Goal: Task Accomplishment & Management: Manage account settings

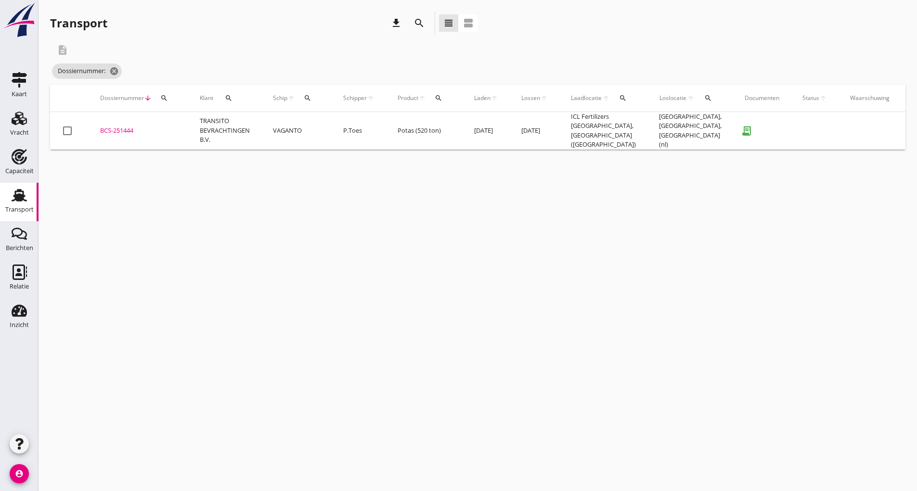
click at [417, 22] on icon "search" at bounding box center [419, 23] width 12 height 12
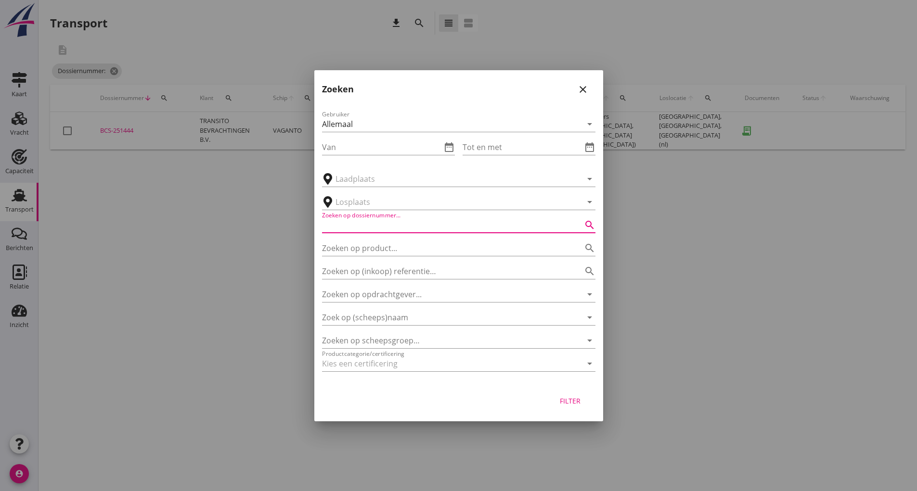
click at [370, 225] on input "Zoeken op dossiernummer..." at bounding box center [445, 225] width 246 height 15
type input "251445"
click at [571, 404] on div "Filter" at bounding box center [570, 401] width 27 height 10
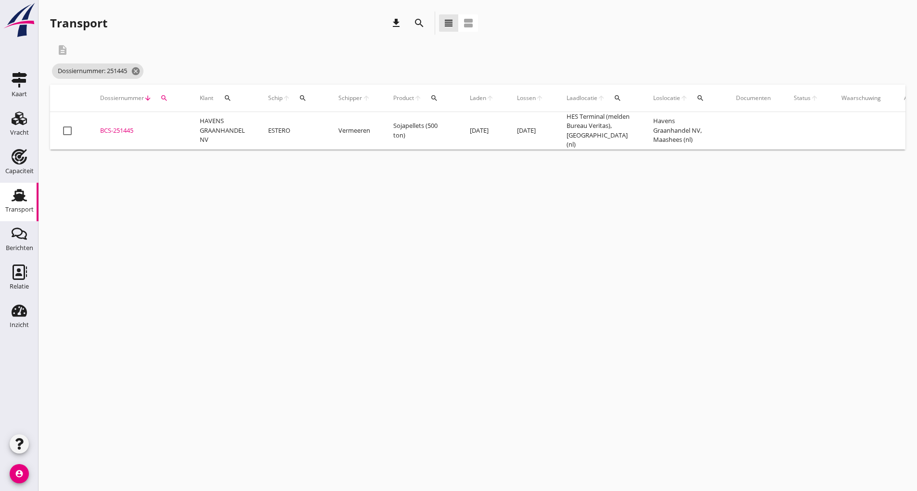
click at [120, 134] on div "BCS-251445" at bounding box center [138, 131] width 77 height 10
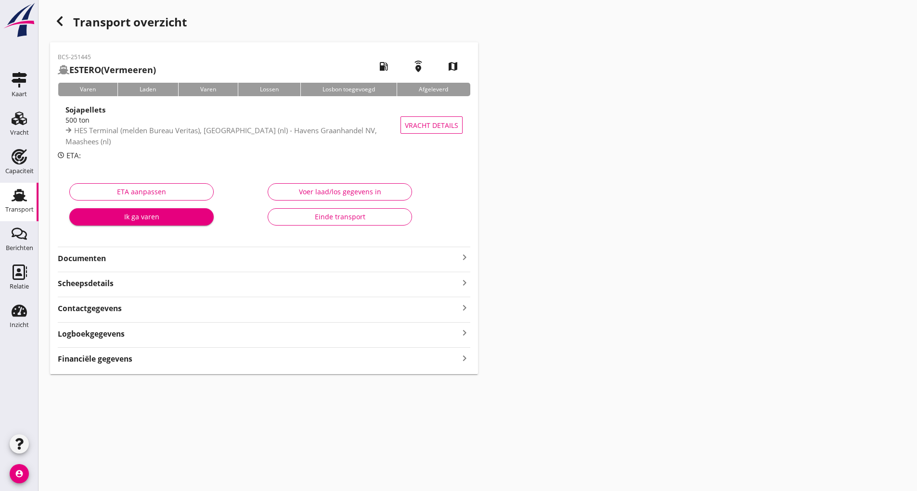
click at [94, 256] on strong "Documenten" at bounding box center [258, 258] width 401 height 11
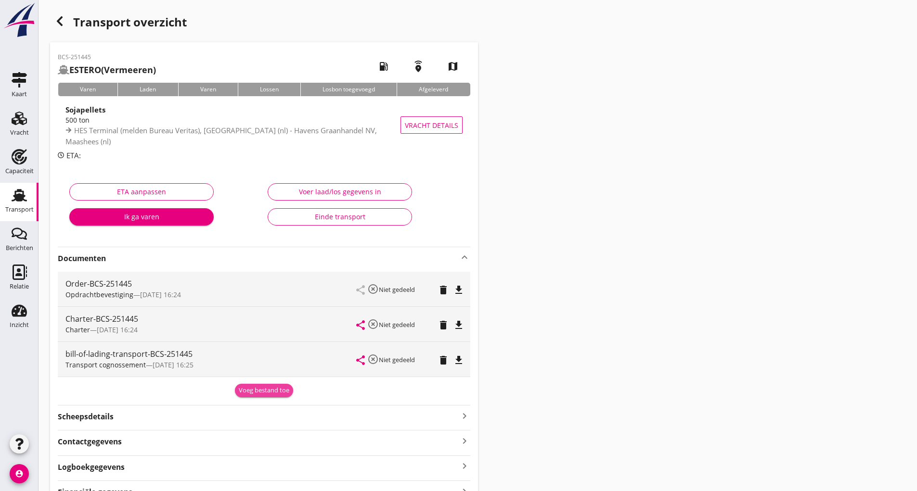
click at [250, 393] on div "Voeg bestand toe" at bounding box center [264, 391] width 51 height 10
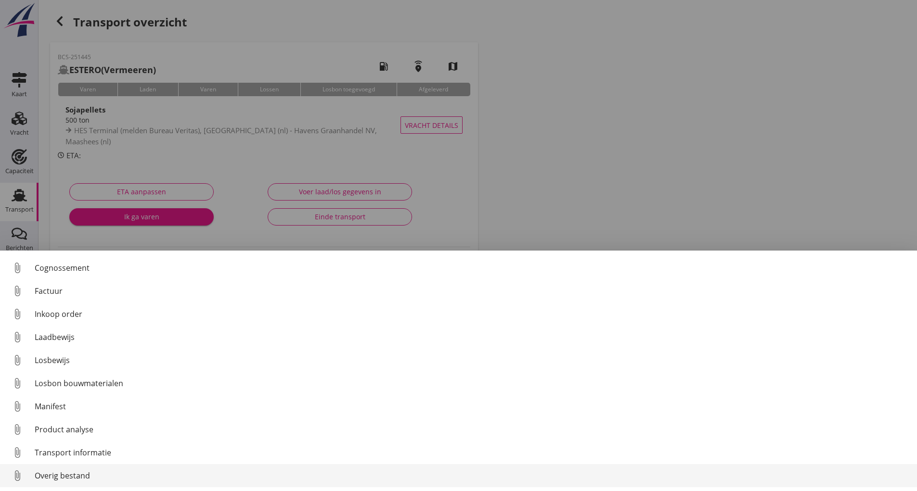
scroll to position [67, 0]
click at [83, 477] on div "Overig bestand" at bounding box center [472, 476] width 875 height 12
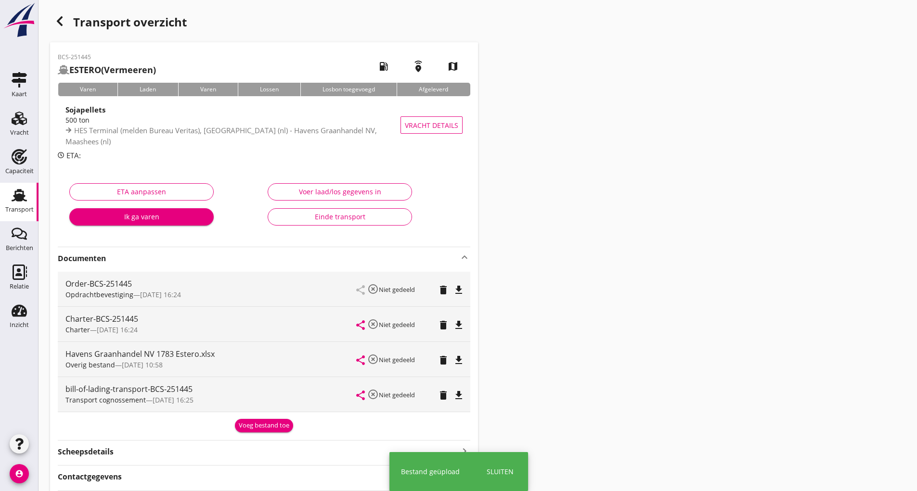
click at [250, 427] on div "Voeg bestand toe" at bounding box center [264, 426] width 51 height 10
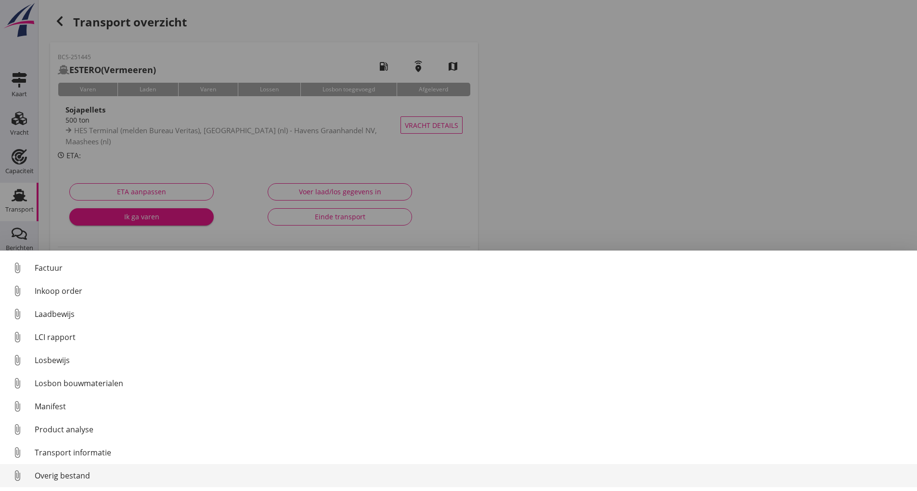
click at [93, 473] on div "Overig bestand" at bounding box center [472, 476] width 875 height 12
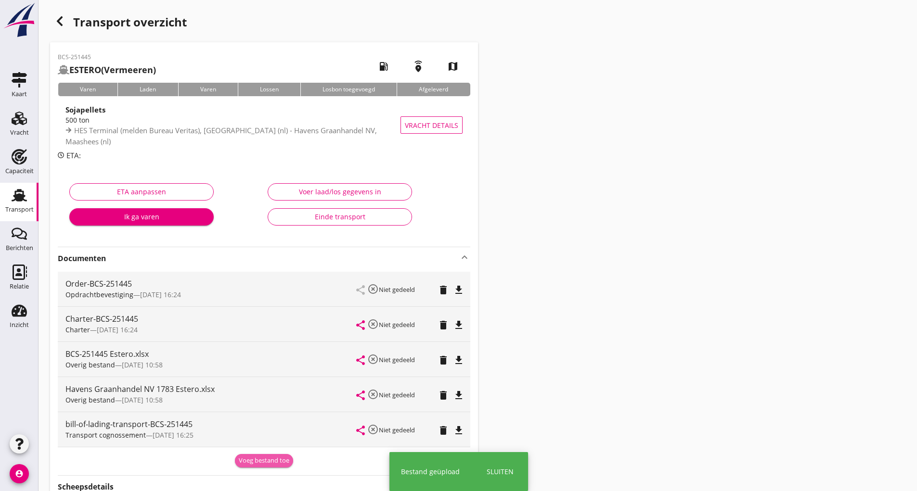
drag, startPoint x: 247, startPoint y: 459, endPoint x: 230, endPoint y: 457, distance: 17.4
click at [248, 460] on div "Voeg bestand toe" at bounding box center [264, 461] width 51 height 10
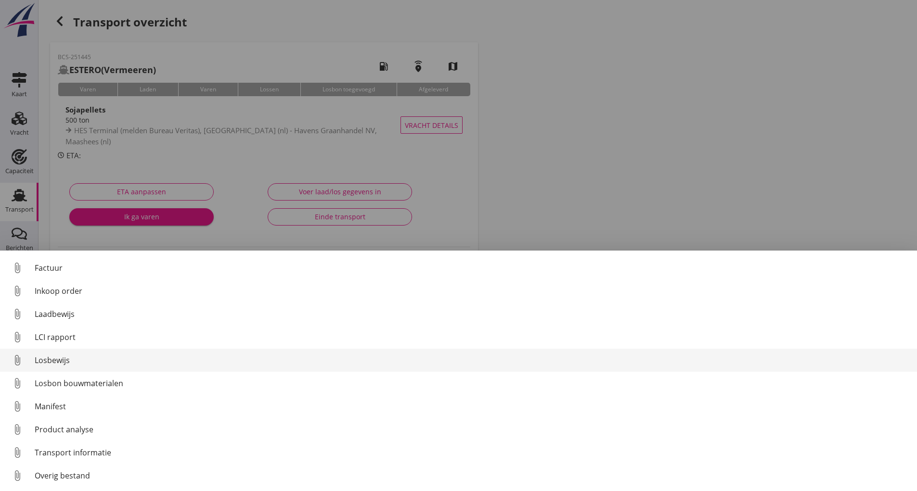
click at [62, 364] on div "Losbewijs" at bounding box center [472, 361] width 875 height 12
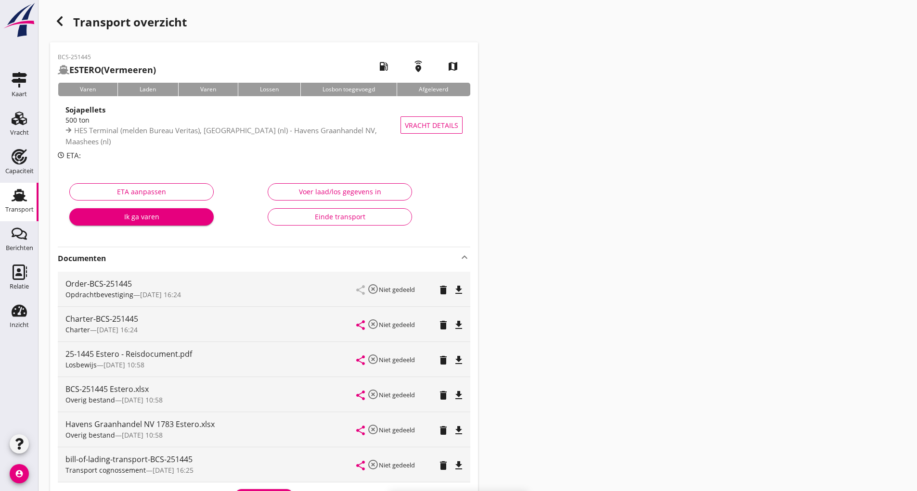
scroll to position [156, 0]
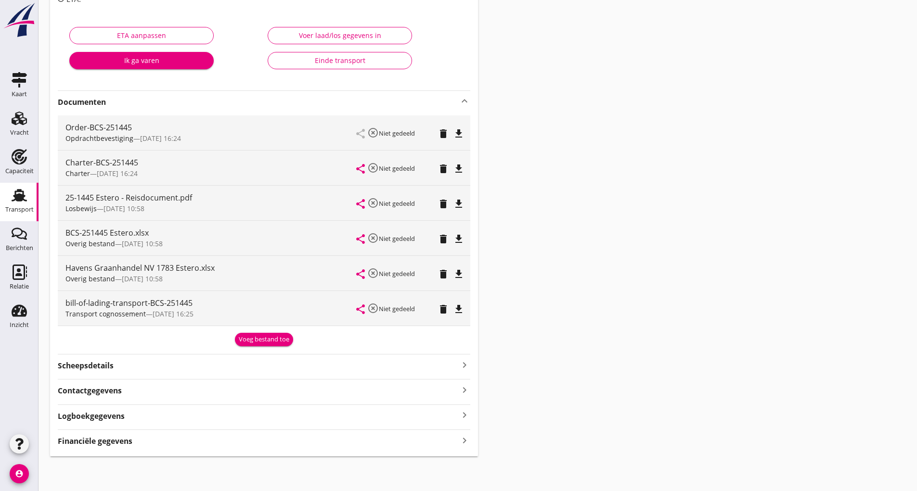
click at [241, 343] on div "Voeg bestand toe" at bounding box center [264, 340] width 51 height 10
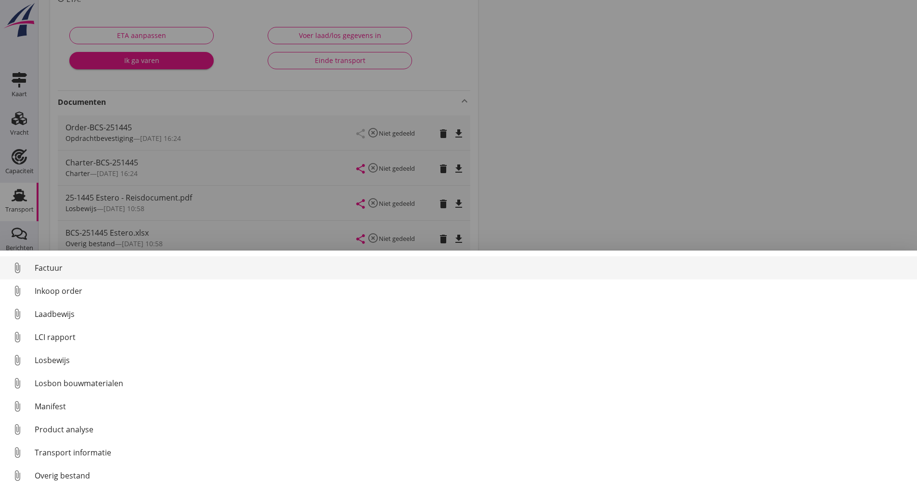
click at [55, 267] on div "Factuur" at bounding box center [472, 268] width 875 height 12
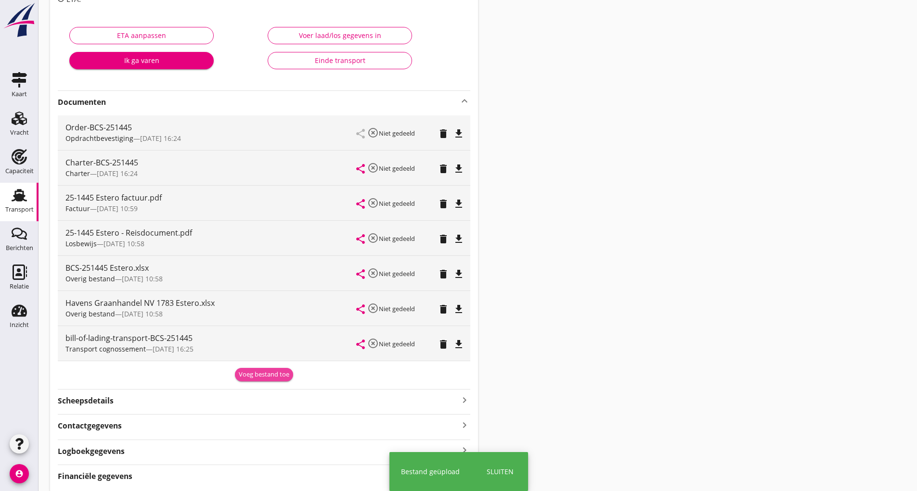
drag, startPoint x: 249, startPoint y: 377, endPoint x: 195, endPoint y: 412, distance: 63.9
click at [248, 377] on div "Voeg bestand toe" at bounding box center [264, 375] width 51 height 10
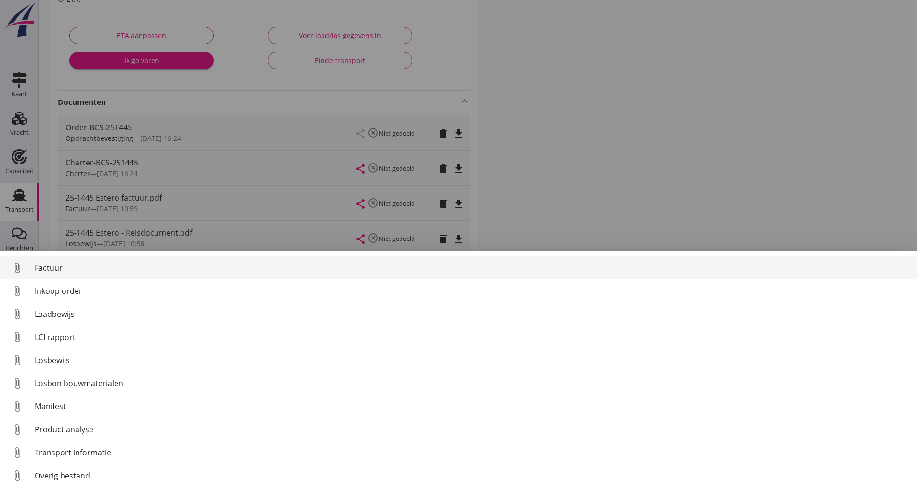
click at [52, 268] on div "Factuur" at bounding box center [472, 268] width 875 height 12
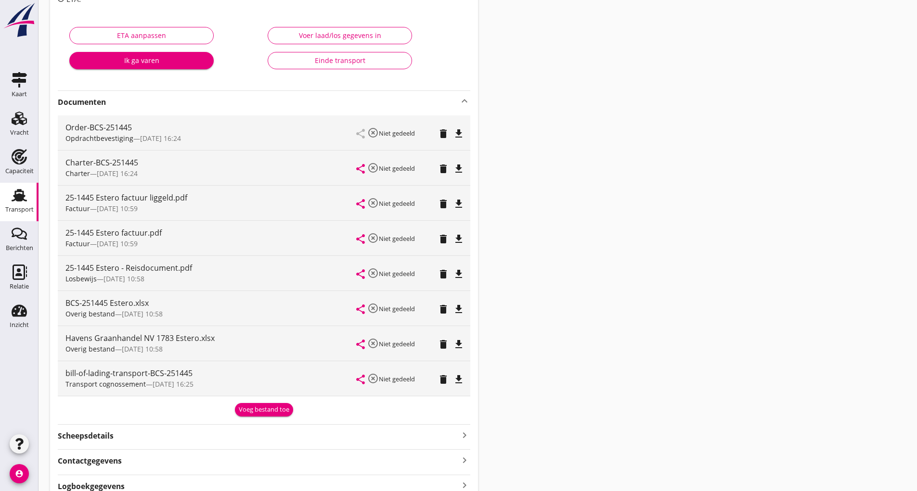
scroll to position [0, 0]
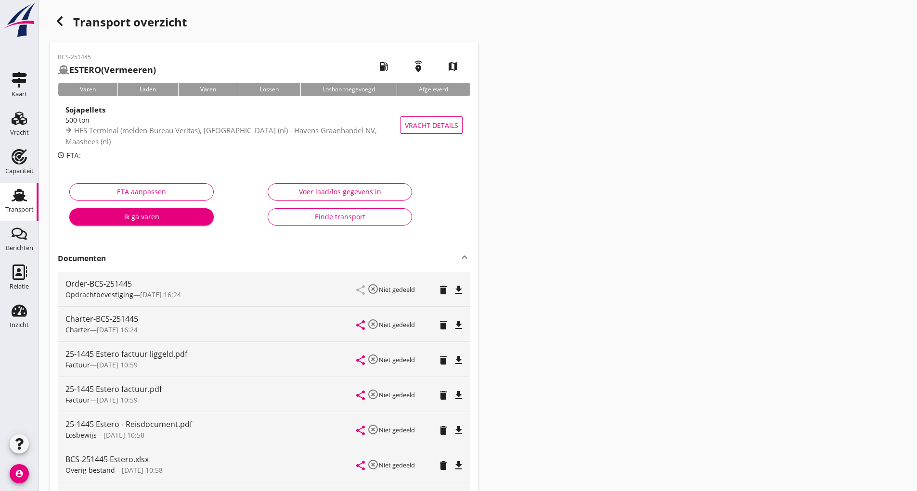
click at [65, 21] on icon "button" at bounding box center [60, 21] width 12 height 12
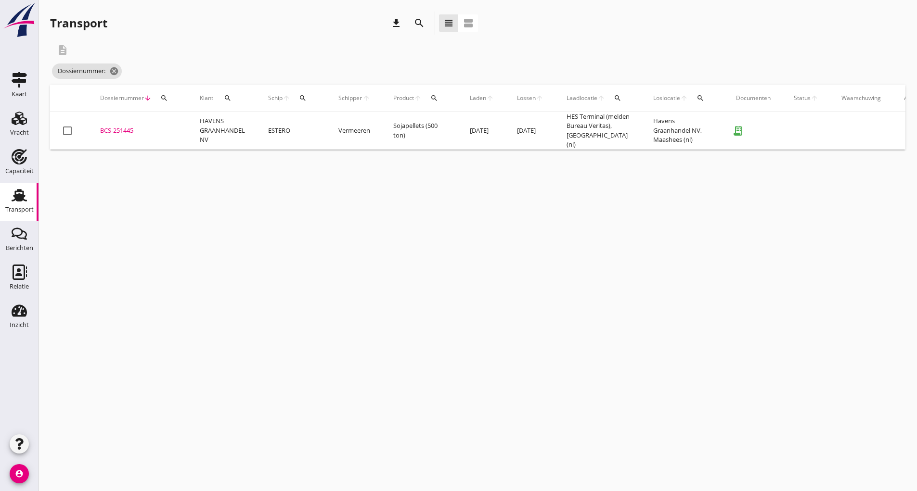
click at [420, 26] on icon "search" at bounding box center [419, 23] width 12 height 12
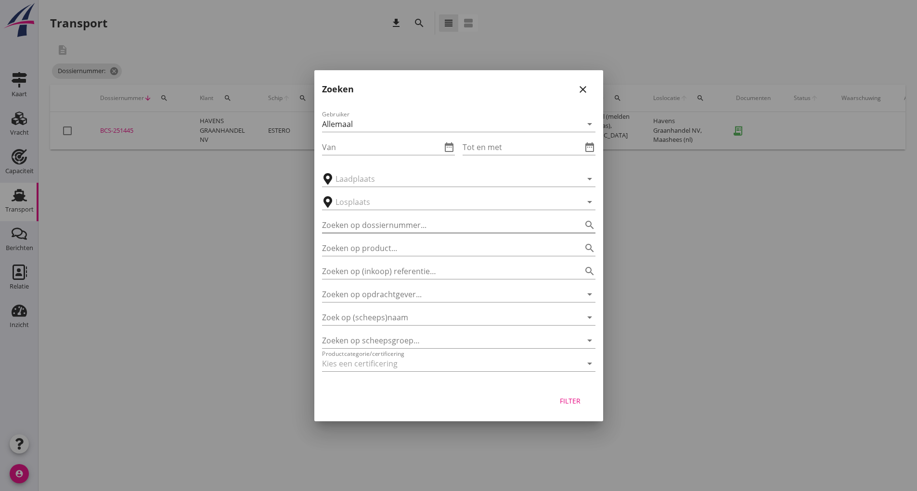
click at [354, 228] on input "Zoeken op dossiernummer..." at bounding box center [445, 225] width 246 height 15
type input "251447"
click at [573, 399] on div "Filter" at bounding box center [570, 401] width 27 height 10
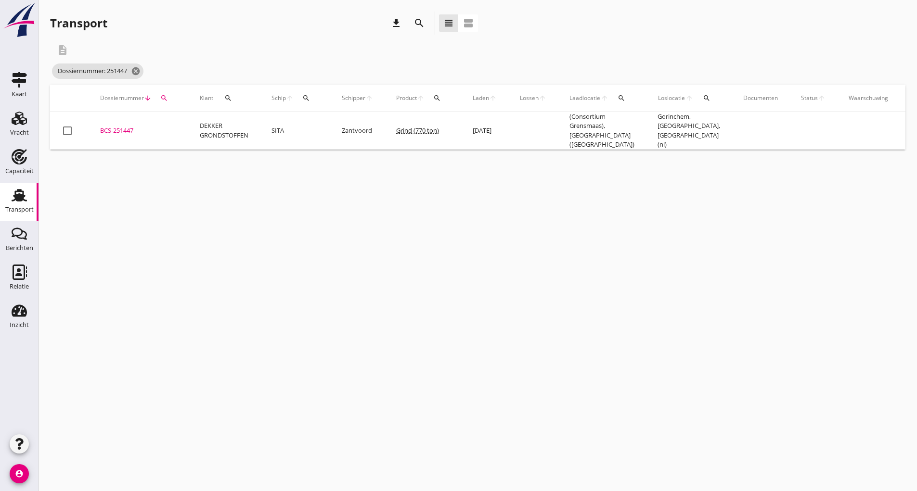
click at [125, 127] on div "BCS-251447" at bounding box center [138, 131] width 77 height 10
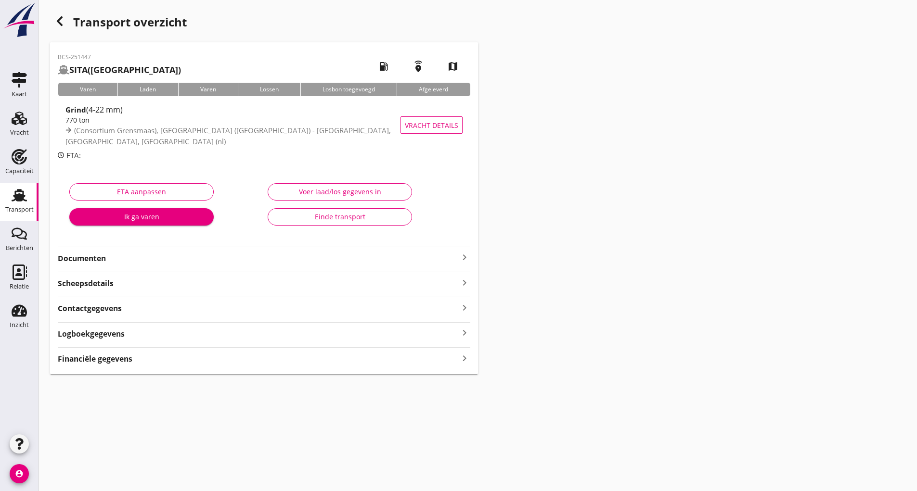
drag, startPoint x: 98, startPoint y: 258, endPoint x: 109, endPoint y: 266, distance: 13.4
click at [100, 258] on strong "Documenten" at bounding box center [258, 258] width 401 height 11
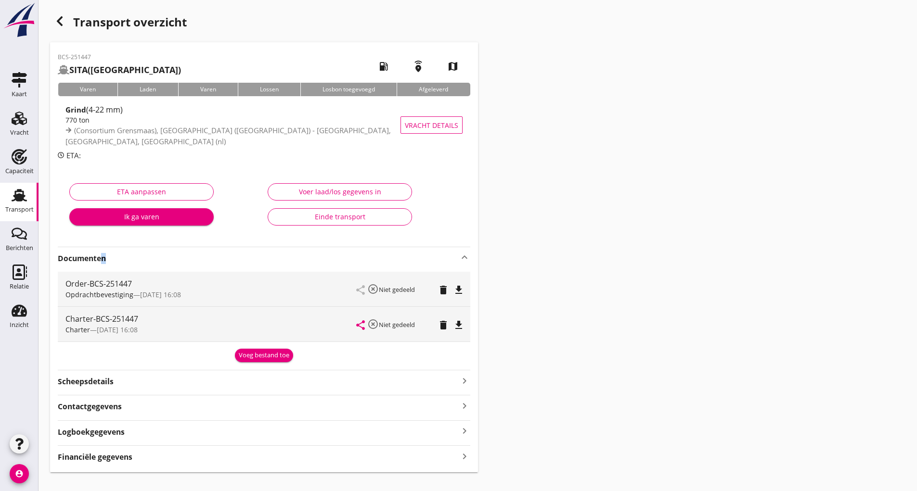
click at [252, 359] on div "Voeg bestand toe" at bounding box center [264, 356] width 51 height 10
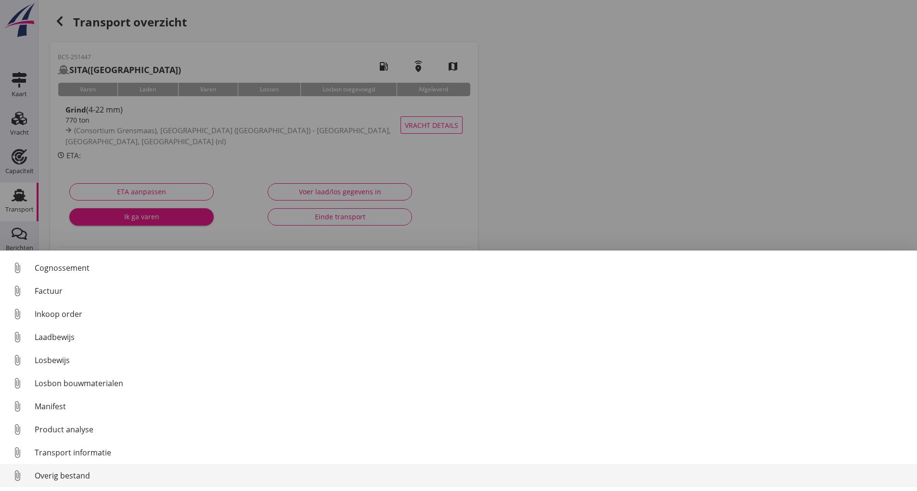
scroll to position [44, 0]
click at [81, 479] on div "Overig bestand" at bounding box center [472, 476] width 875 height 12
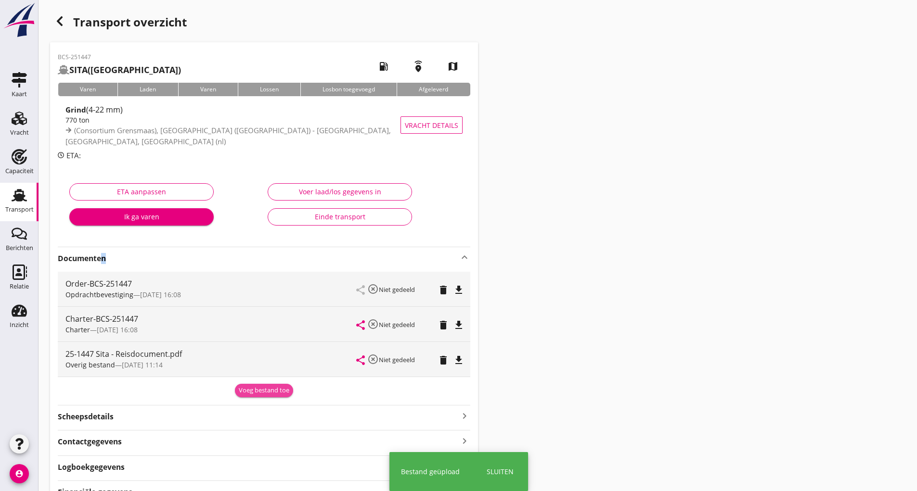
click at [243, 389] on div "Voeg bestand toe" at bounding box center [264, 391] width 51 height 10
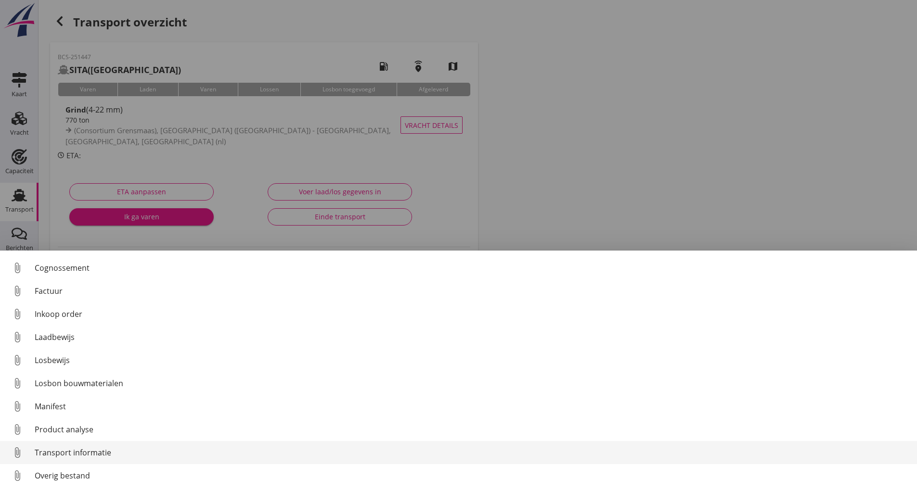
click at [97, 463] on link "attach_file Transport informatie" at bounding box center [458, 452] width 917 height 23
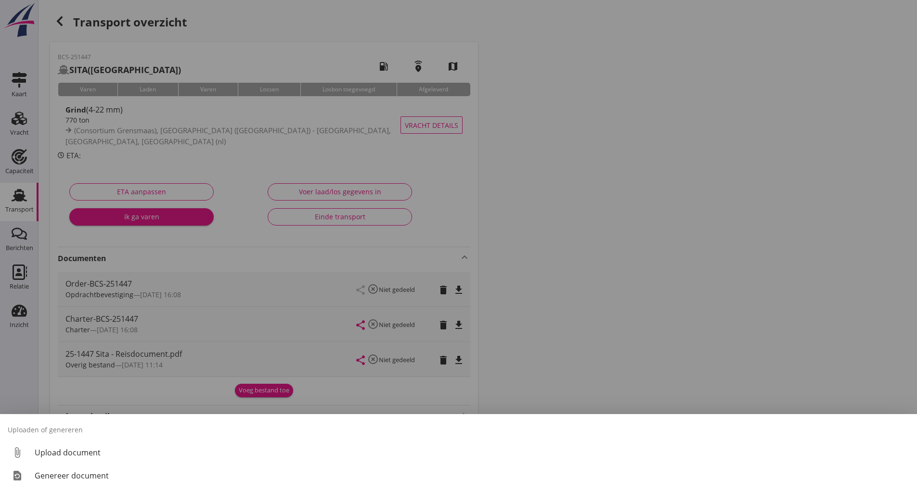
click at [436, 362] on div at bounding box center [458, 245] width 917 height 491
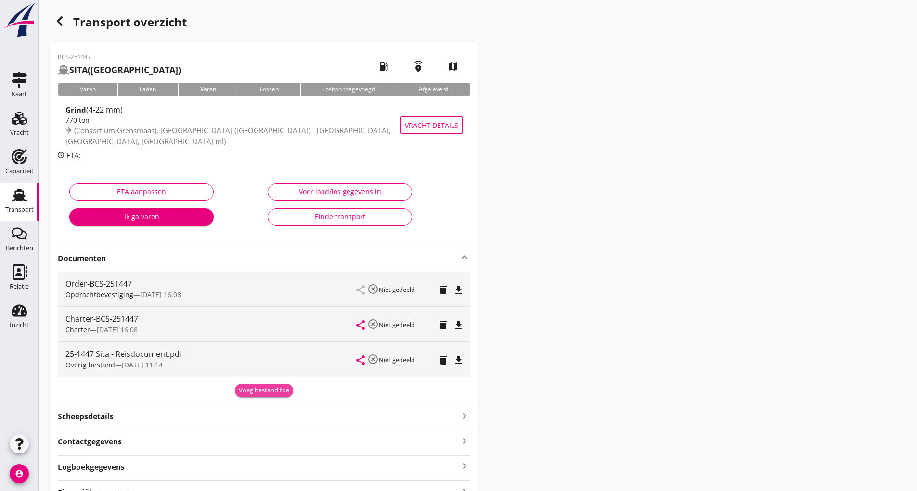
drag, startPoint x: 265, startPoint y: 387, endPoint x: 129, endPoint y: 408, distance: 137.4
click at [264, 387] on div "Voeg bestand toe" at bounding box center [264, 391] width 51 height 10
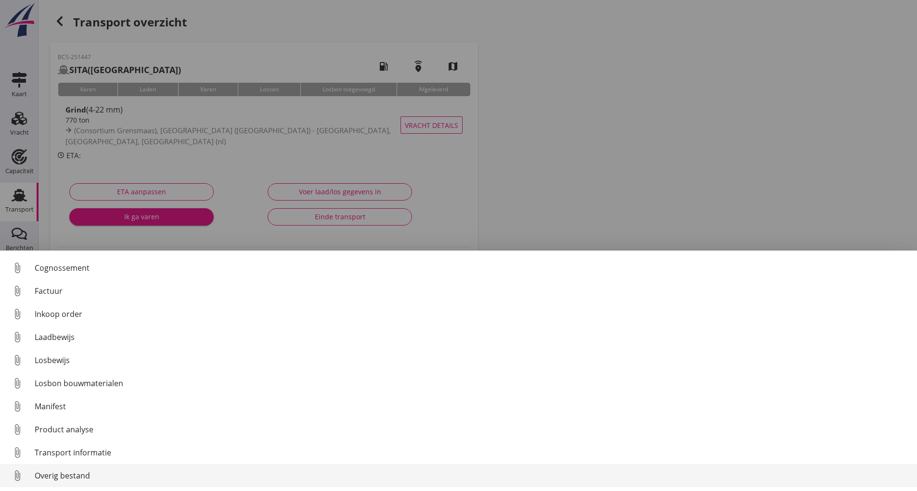
click at [75, 477] on div "Overig bestand" at bounding box center [472, 476] width 875 height 12
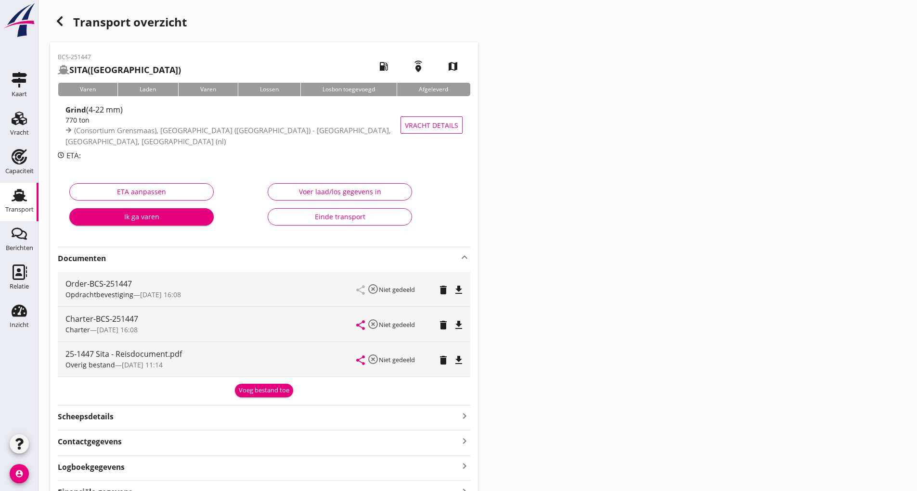
click at [270, 391] on div "Voeg bestand toe" at bounding box center [264, 391] width 51 height 10
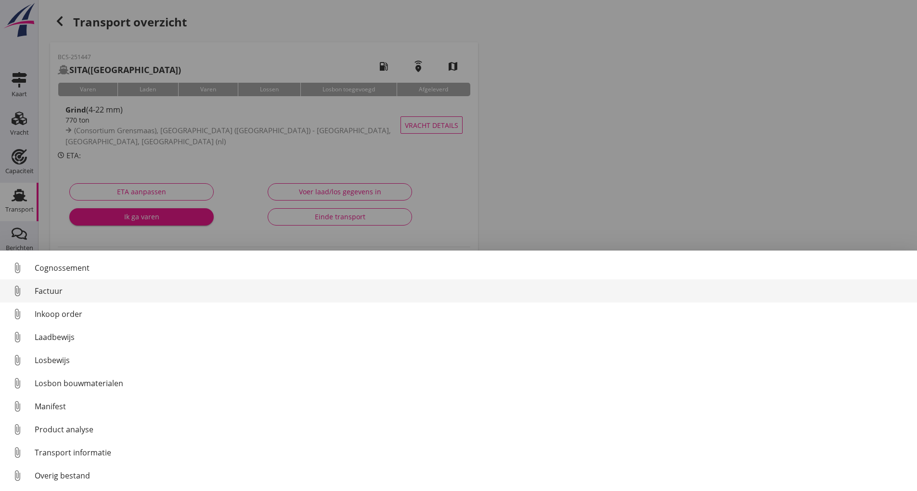
click at [55, 291] on div "Factuur" at bounding box center [472, 291] width 875 height 12
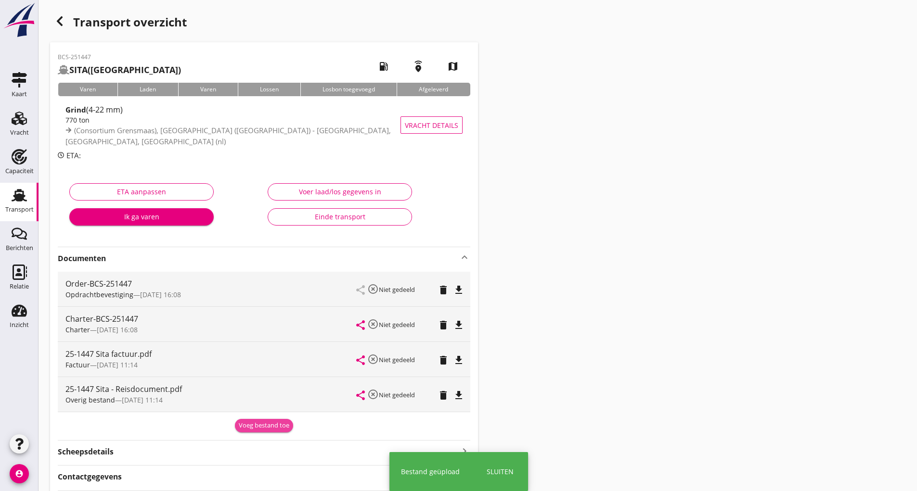
click at [261, 423] on div "Voeg bestand toe" at bounding box center [264, 426] width 51 height 10
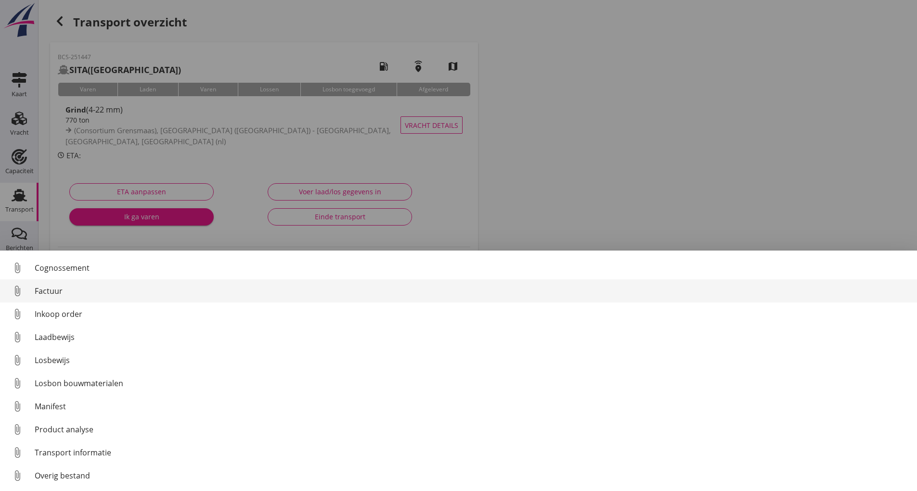
click at [47, 290] on div "Factuur" at bounding box center [472, 291] width 875 height 12
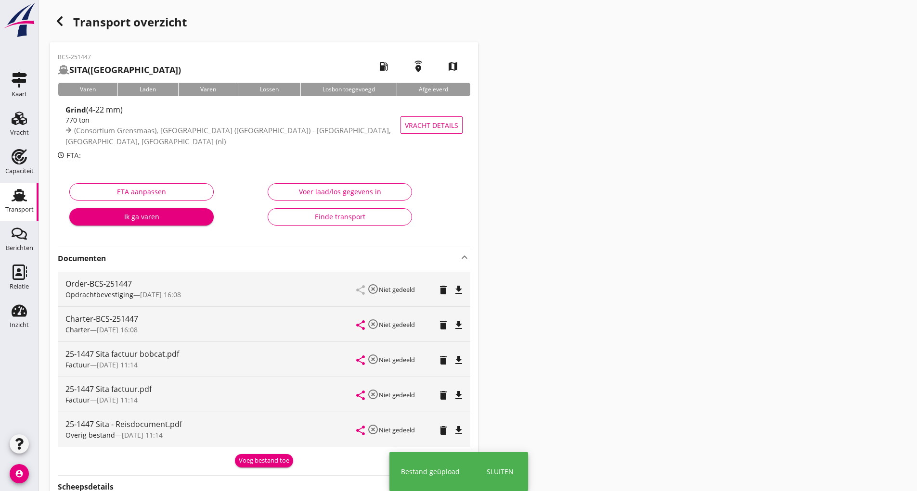
click at [256, 464] on div "Voeg bestand toe" at bounding box center [264, 461] width 51 height 10
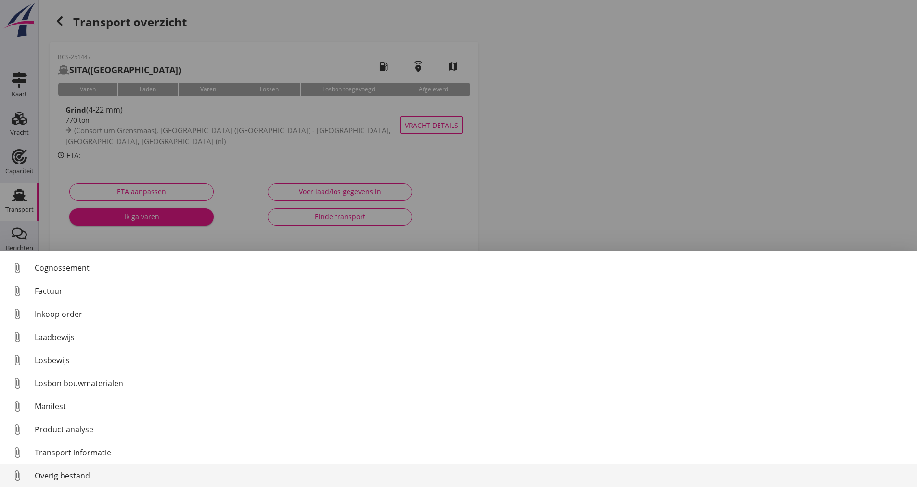
click at [82, 475] on div "Overig bestand" at bounding box center [472, 476] width 875 height 12
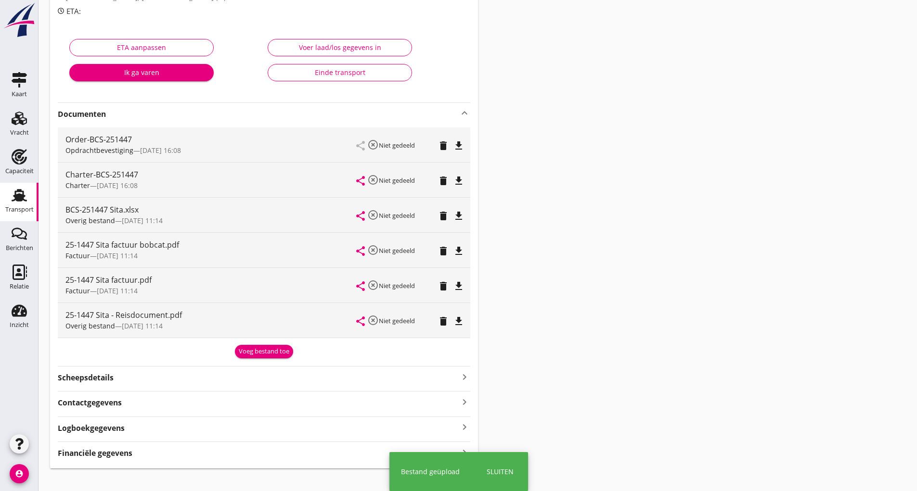
scroll to position [156, 0]
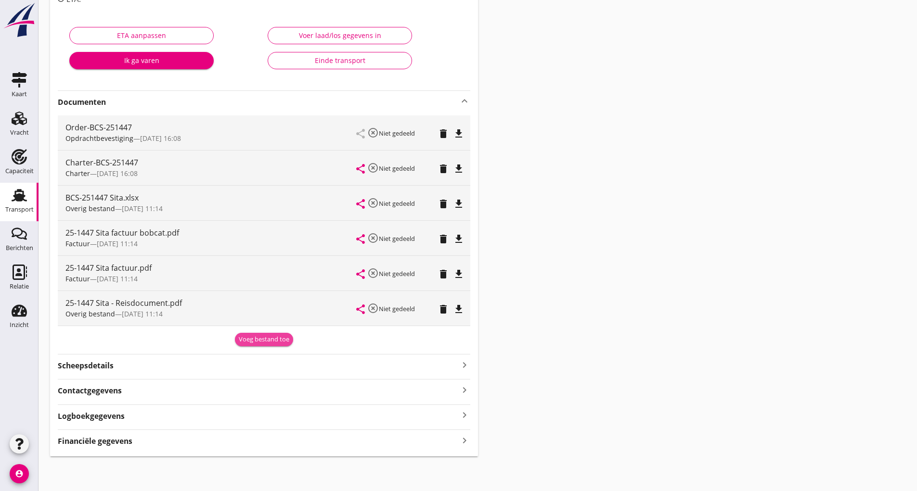
click at [250, 338] on div "Voeg bestand toe" at bounding box center [264, 340] width 51 height 10
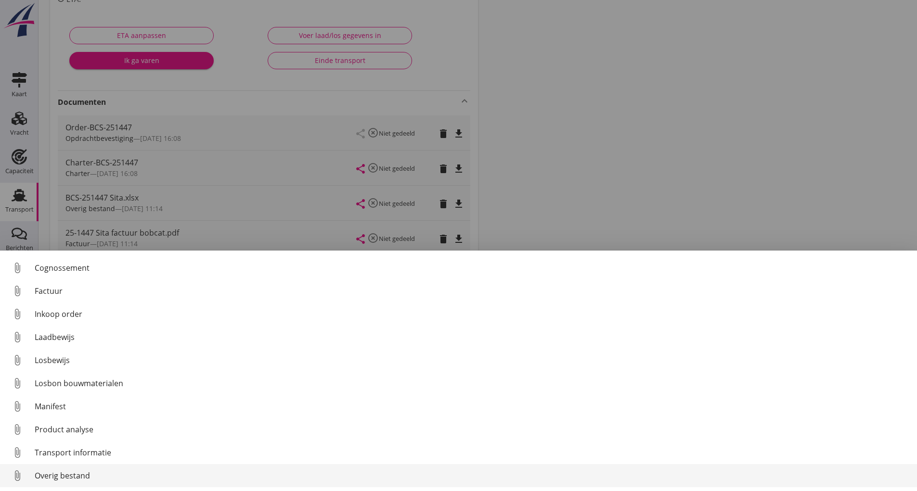
click at [78, 475] on div "Overig bestand" at bounding box center [472, 476] width 875 height 12
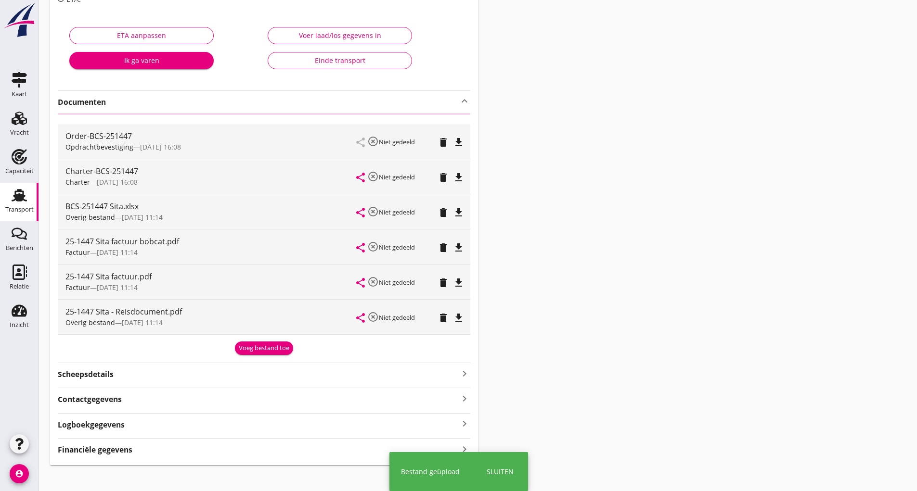
scroll to position [0, 0]
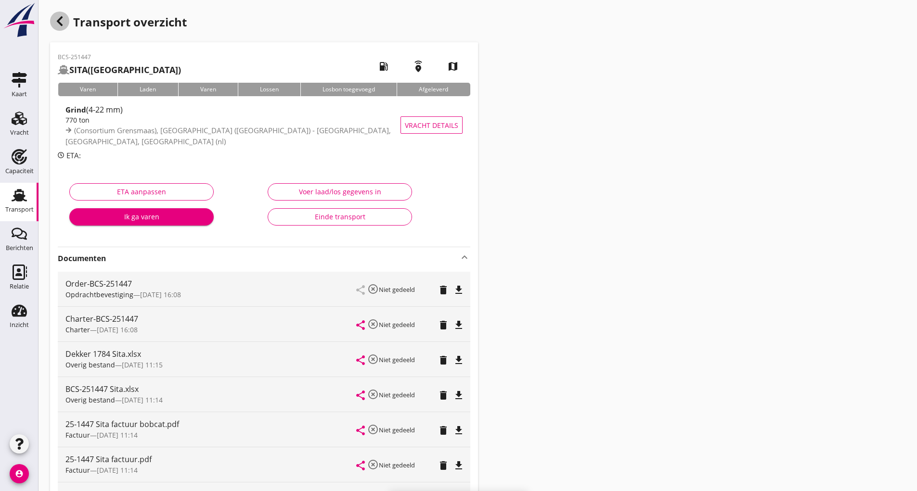
click at [61, 23] on use "button" at bounding box center [60, 21] width 6 height 10
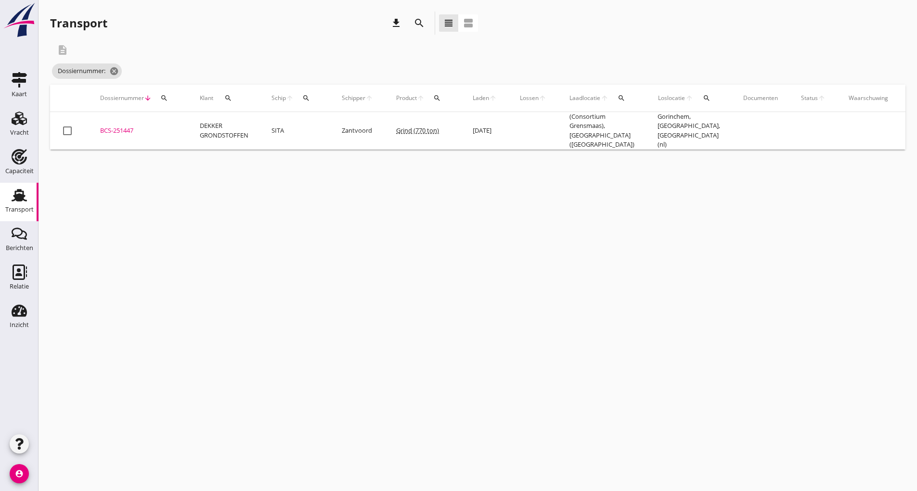
click at [421, 25] on icon "search" at bounding box center [419, 23] width 12 height 12
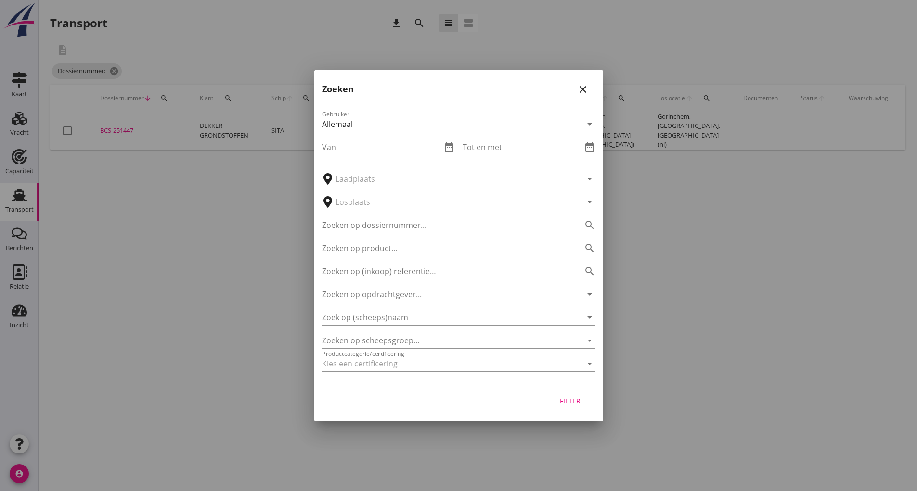
click at [372, 225] on input "Zoeken op dossiernummer..." at bounding box center [445, 225] width 246 height 15
type input "251430"
click at [576, 399] on div "Filter" at bounding box center [570, 401] width 27 height 10
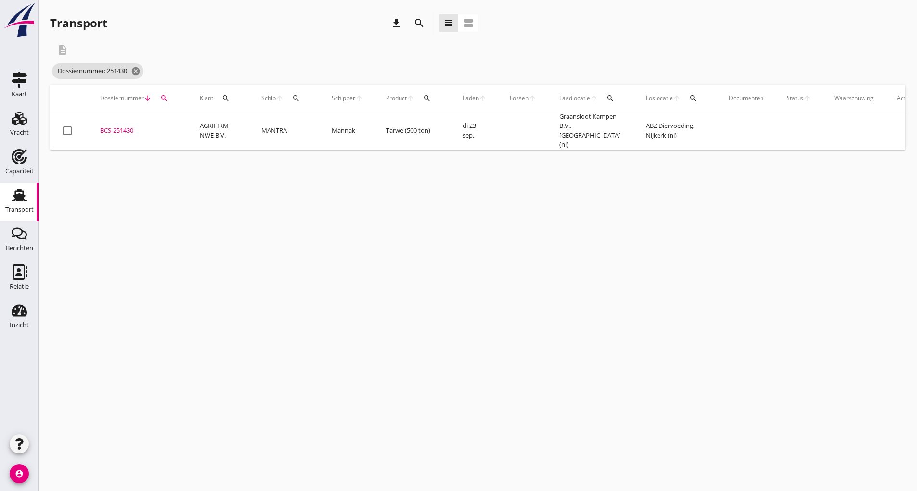
click at [118, 129] on div "BCS-251430" at bounding box center [138, 131] width 77 height 10
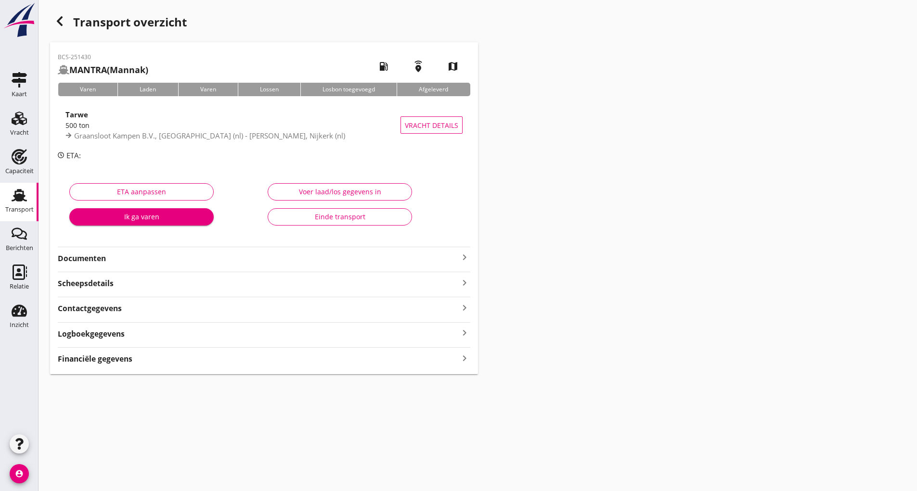
drag, startPoint x: 96, startPoint y: 257, endPoint x: 102, endPoint y: 259, distance: 6.5
click at [97, 257] on strong "Documenten" at bounding box center [258, 258] width 401 height 11
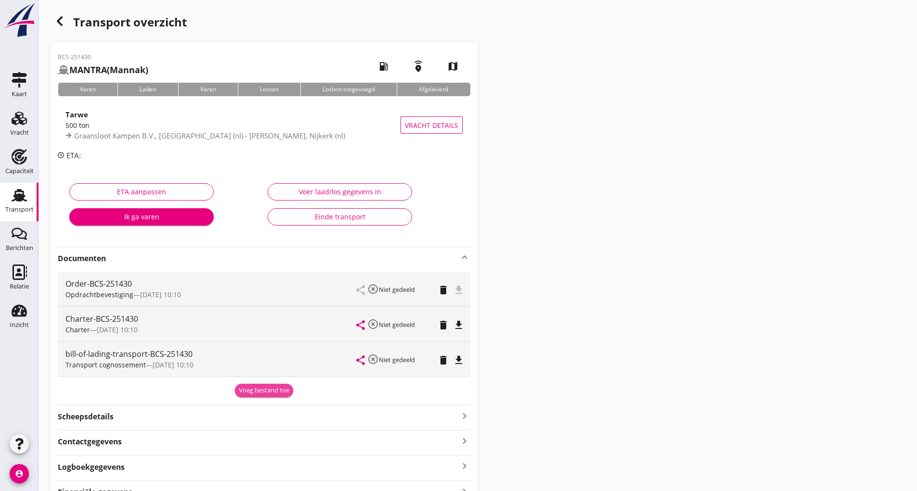
click at [270, 397] on button "Voeg bestand toe" at bounding box center [264, 390] width 58 height 13
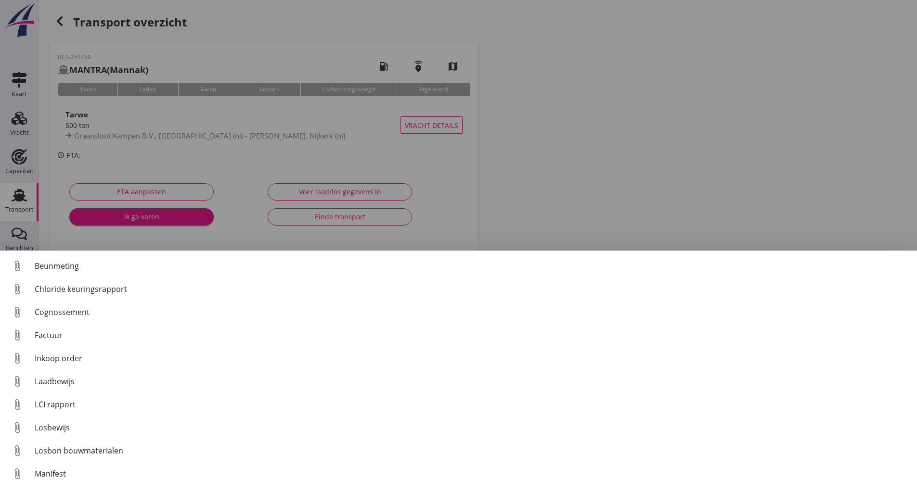
scroll to position [67, 0]
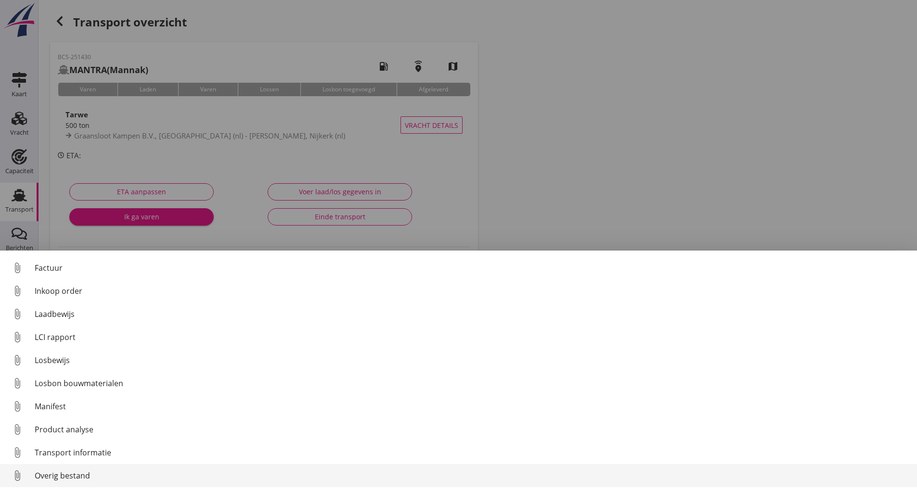
click at [81, 482] on link "attach_file Overig bestand" at bounding box center [458, 475] width 917 height 23
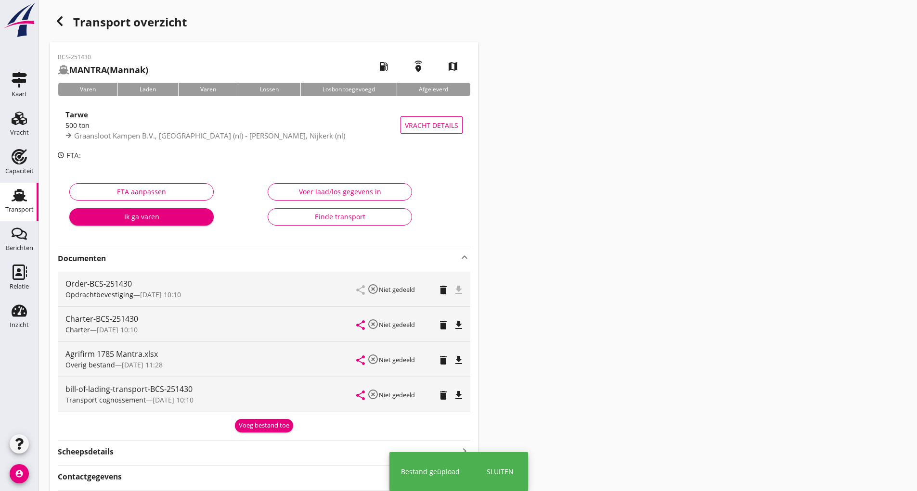
click at [245, 424] on div "Voeg bestand toe" at bounding box center [264, 426] width 51 height 10
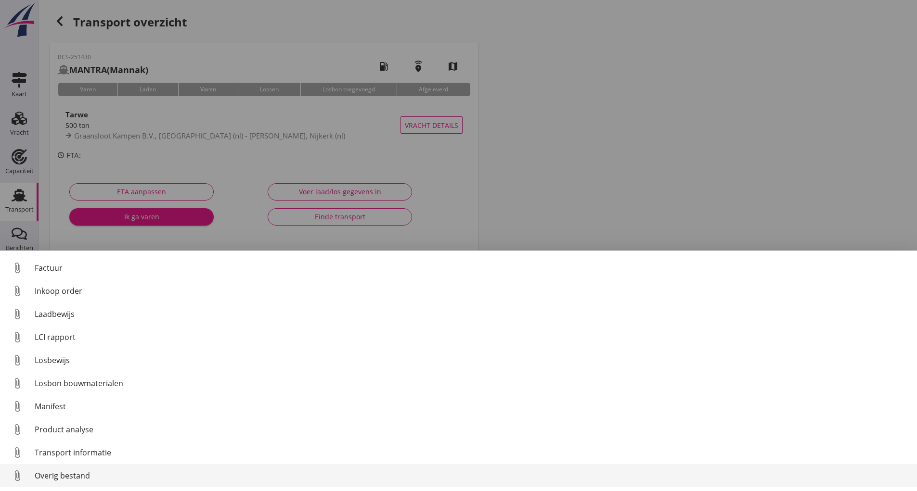
click at [71, 473] on div "Overig bestand" at bounding box center [472, 476] width 875 height 12
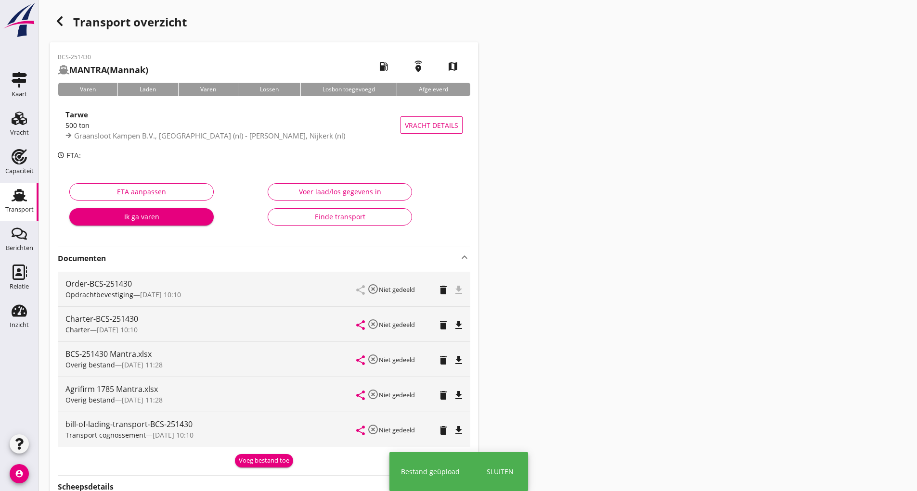
click at [251, 461] on div "Voeg bestand toe" at bounding box center [264, 461] width 51 height 10
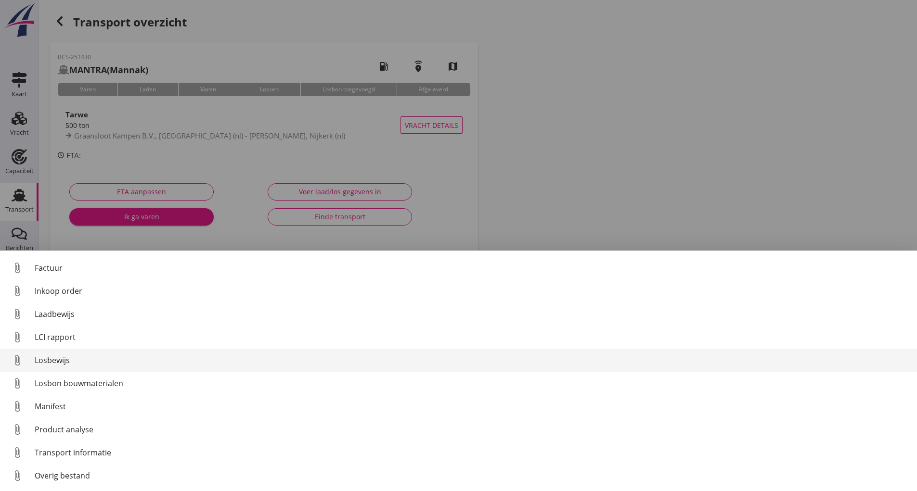
click at [59, 360] on div "Losbewijs" at bounding box center [472, 361] width 875 height 12
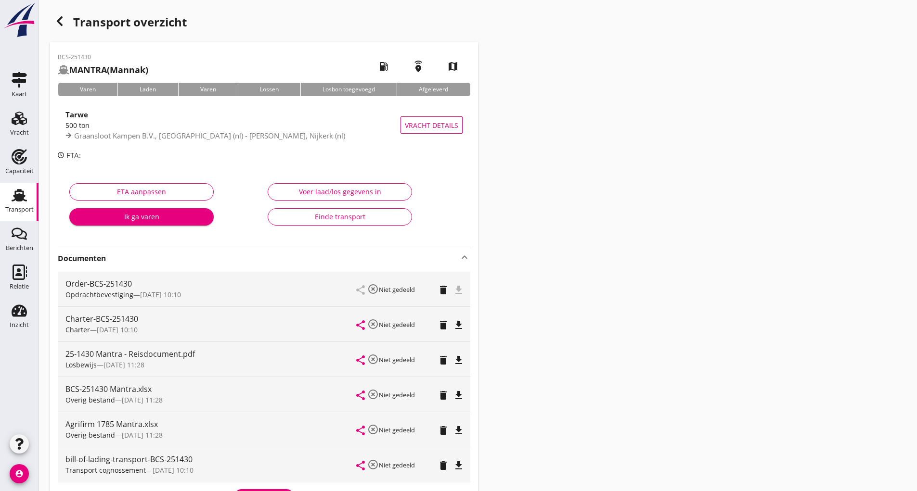
scroll to position [156, 0]
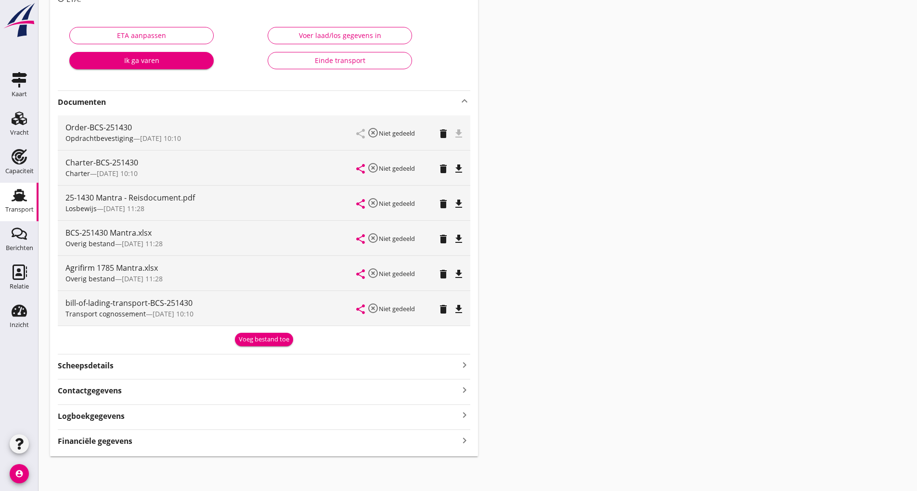
click at [275, 341] on div "Voeg bestand toe" at bounding box center [264, 340] width 51 height 10
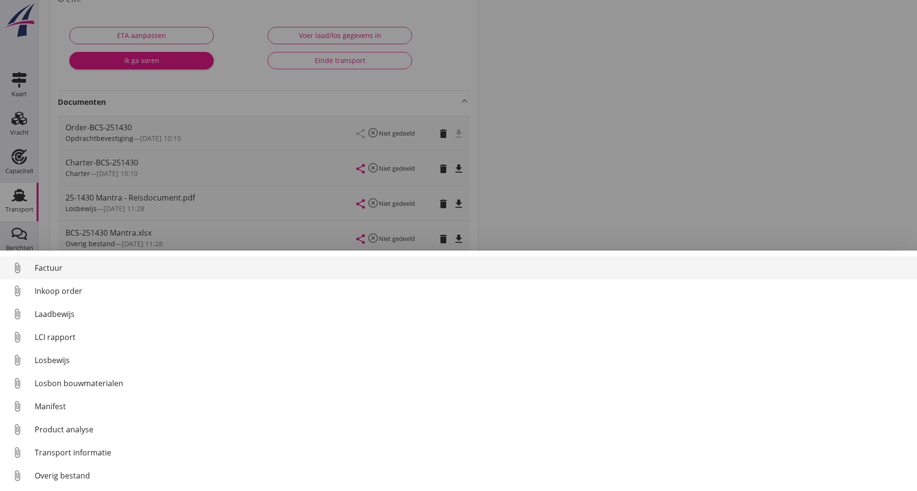
click at [58, 267] on div "Factuur" at bounding box center [472, 268] width 875 height 12
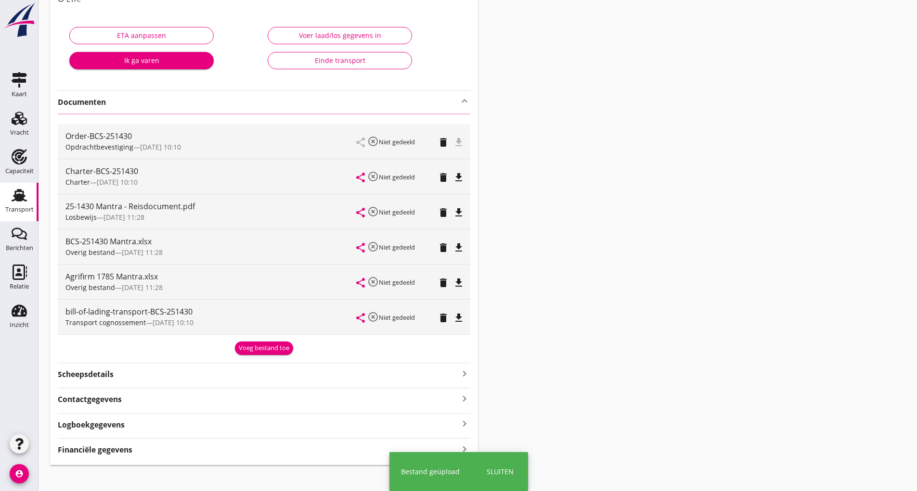
scroll to position [0, 0]
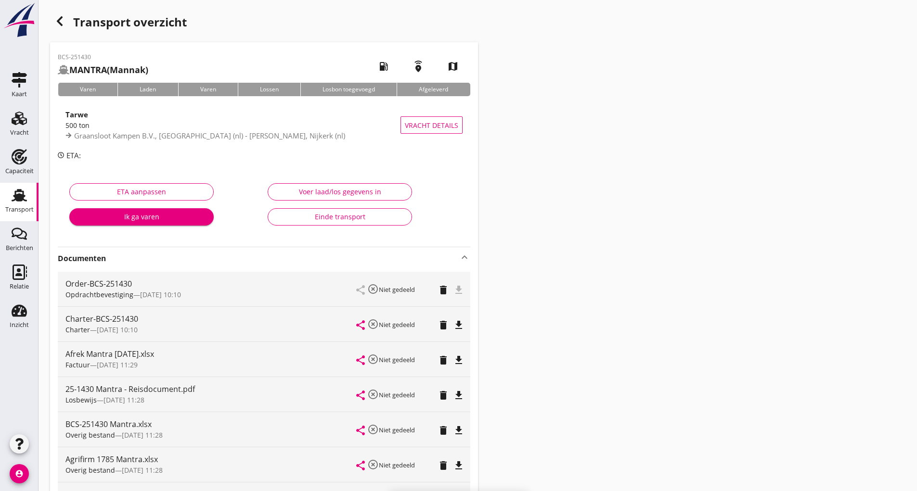
click at [65, 22] on div "button" at bounding box center [59, 21] width 19 height 19
